Goal: Use online tool/utility: Utilize a website feature to perform a specific function

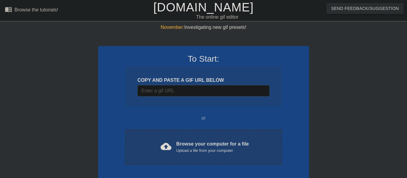
click at [162, 142] on span "cloud_upload" at bounding box center [165, 146] width 11 height 11
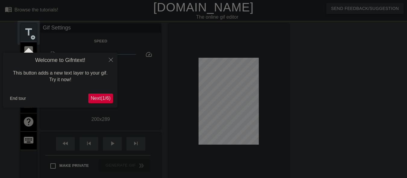
scroll to position [15, 0]
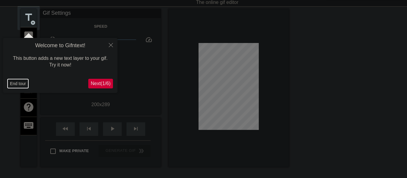
click at [11, 85] on button "End tour" at bounding box center [18, 83] width 21 height 9
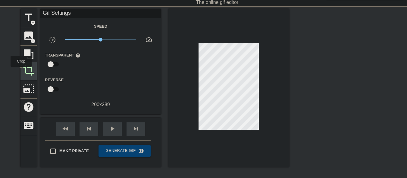
click at [21, 71] on div "crop" at bounding box center [28, 71] width 16 height 18
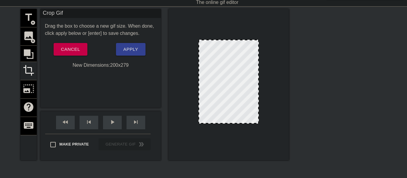
drag, startPoint x: 217, startPoint y: 126, endPoint x: 217, endPoint y: 123, distance: 3.0
click at [217, 123] on div at bounding box center [228, 123] width 59 height 3
click at [133, 53] on span "Apply" at bounding box center [130, 49] width 15 height 8
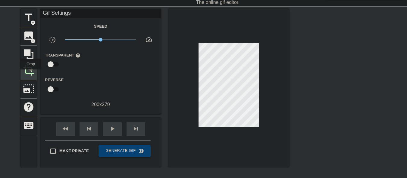
click at [31, 74] on span "crop" at bounding box center [28, 70] width 11 height 11
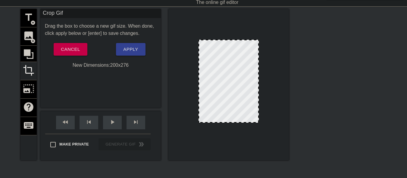
click at [220, 123] on div at bounding box center [228, 122] width 59 height 3
click at [131, 50] on span "Apply" at bounding box center [130, 49] width 15 height 8
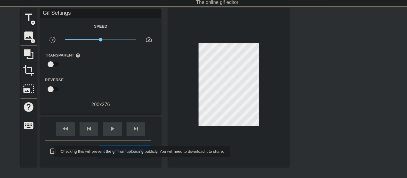
click at [51, 152] on input "Make Private" at bounding box center [53, 151] width 13 height 13
checkbox input "true"
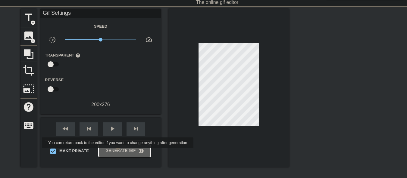
click at [118, 153] on span "Generate Gif double_arrow" at bounding box center [124, 150] width 47 height 7
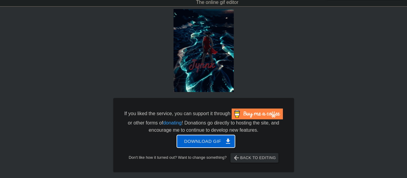
click at [209, 142] on span "Download gif get_app" at bounding box center [206, 142] width 44 height 8
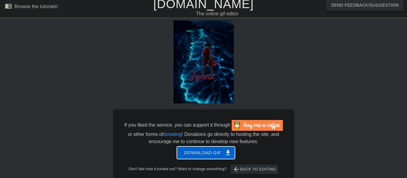
scroll to position [0, 0]
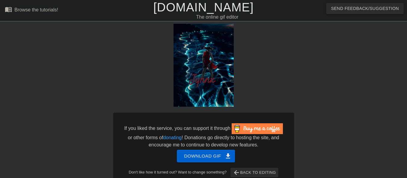
click at [193, 10] on link "[DOMAIN_NAME]" at bounding box center [203, 7] width 100 height 13
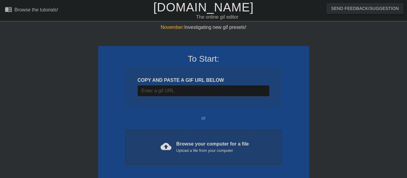
click at [174, 146] on div "cloud_upload Browse your computer for a file Upload a file from your computer" at bounding box center [203, 148] width 131 height 14
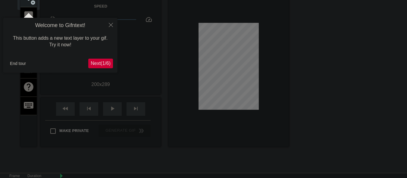
scroll to position [45, 0]
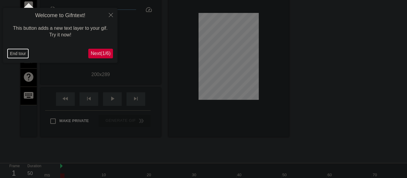
click at [19, 56] on button "End tour" at bounding box center [18, 53] width 21 height 9
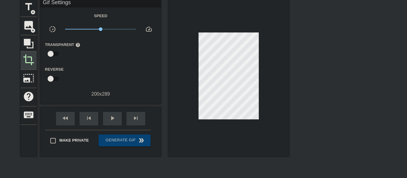
scroll to position [15, 0]
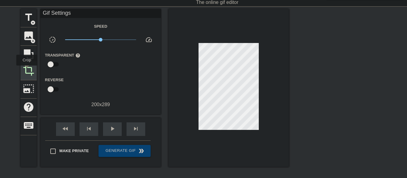
click at [27, 70] on span "crop" at bounding box center [28, 70] width 11 height 11
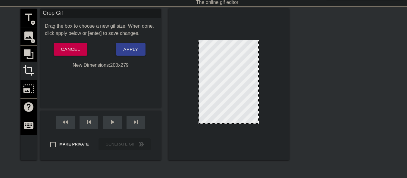
drag, startPoint x: 232, startPoint y: 126, endPoint x: 231, endPoint y: 123, distance: 3.1
click at [231, 123] on div at bounding box center [228, 123] width 59 height 3
click at [123, 50] on span "Apply" at bounding box center [130, 49] width 15 height 8
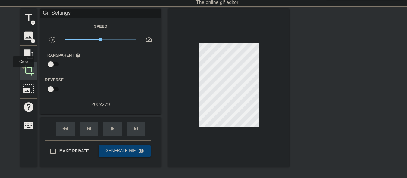
click at [23, 71] on span "crop" at bounding box center [28, 70] width 11 height 11
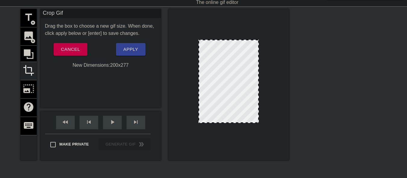
click at [232, 123] on div at bounding box center [228, 122] width 59 height 3
click at [138, 48] on button "Apply" at bounding box center [130, 49] width 29 height 13
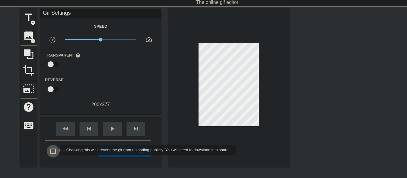
click at [56, 151] on input "Make Private" at bounding box center [53, 151] width 13 height 13
checkbox input "true"
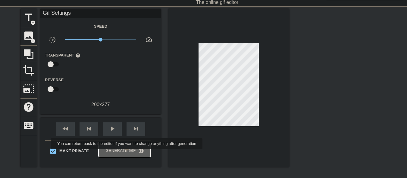
click at [127, 154] on span "Generate Gif double_arrow" at bounding box center [124, 150] width 47 height 7
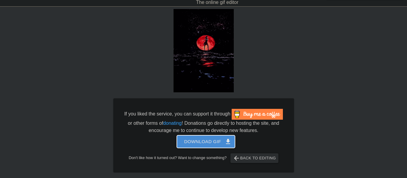
click at [187, 145] on span "Download gif get_app" at bounding box center [206, 142] width 44 height 8
